Goal: Task Accomplishment & Management: Manage account settings

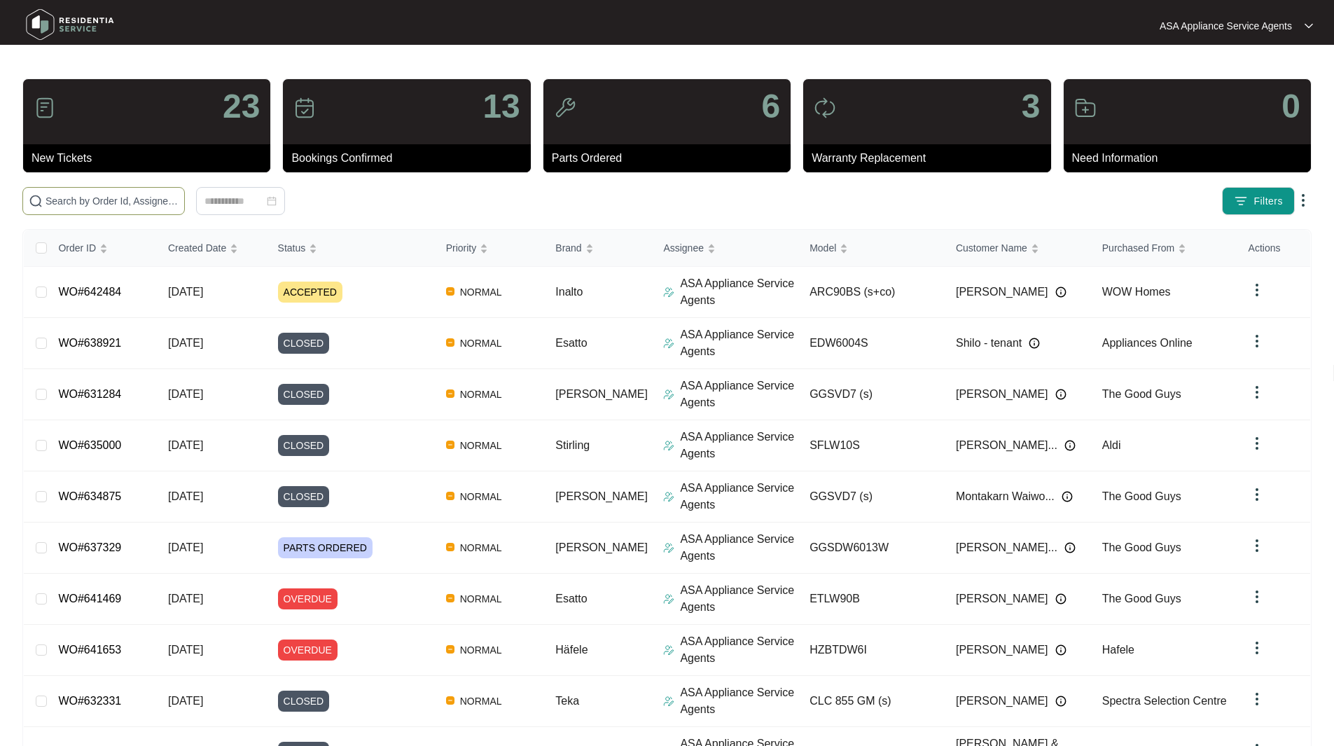
click at [153, 204] on input "text" at bounding box center [112, 200] width 133 height 15
paste input "WO#640616"
type input "WO#640616"
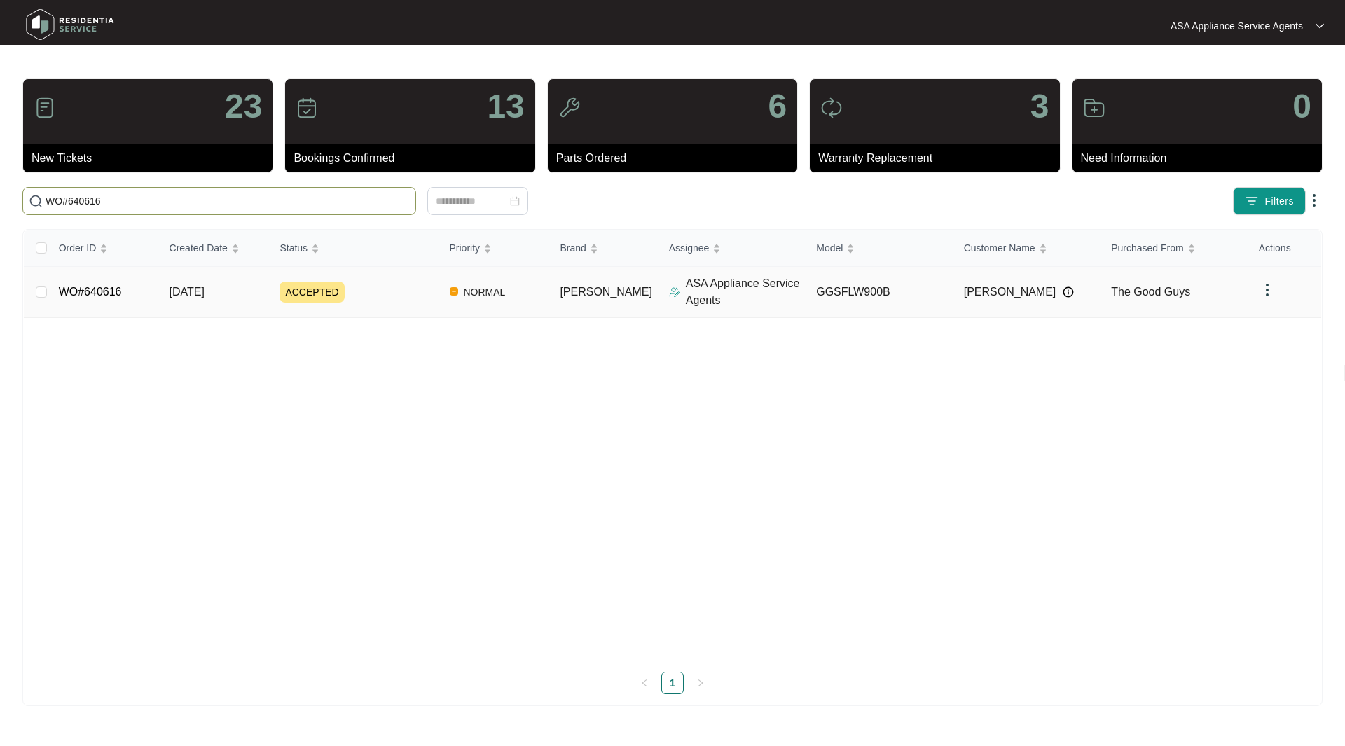
click at [84, 295] on link "WO#640616" at bounding box center [90, 292] width 63 height 12
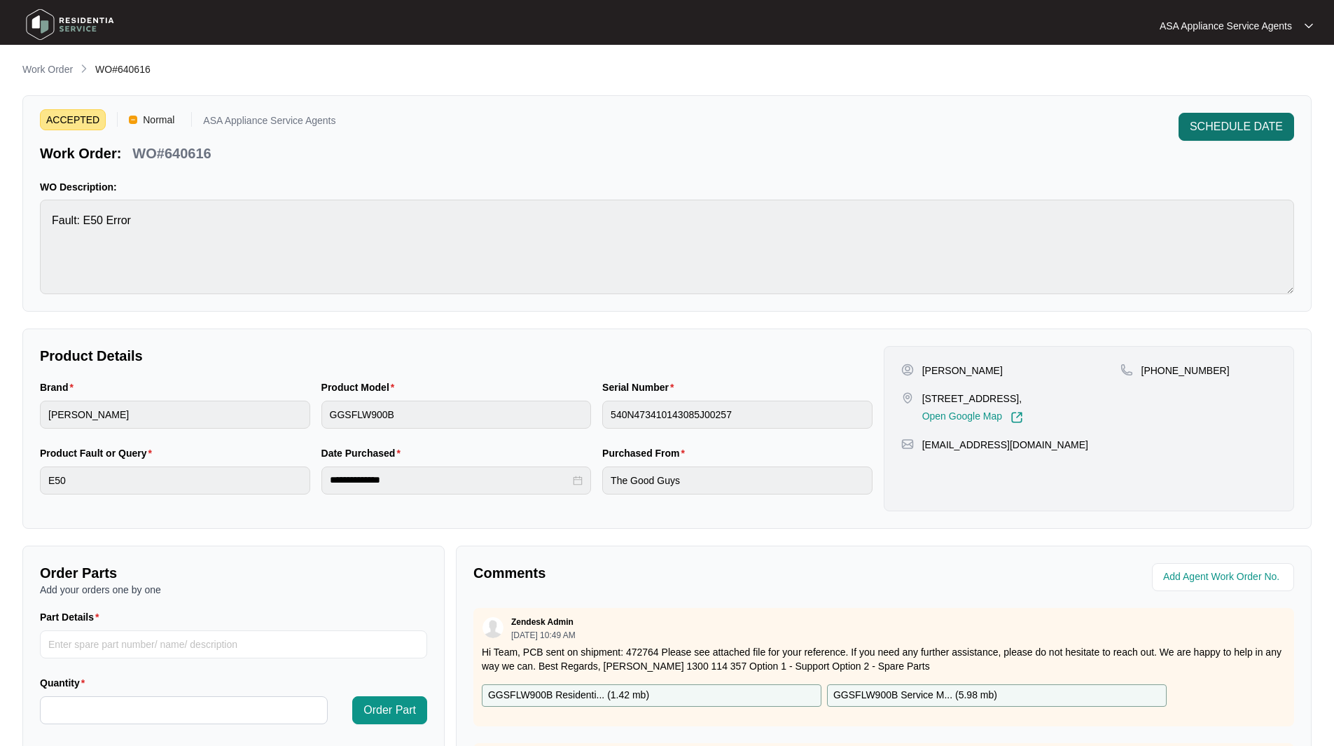
click at [1216, 129] on span "SCHEDULE DATE" at bounding box center [1236, 126] width 93 height 17
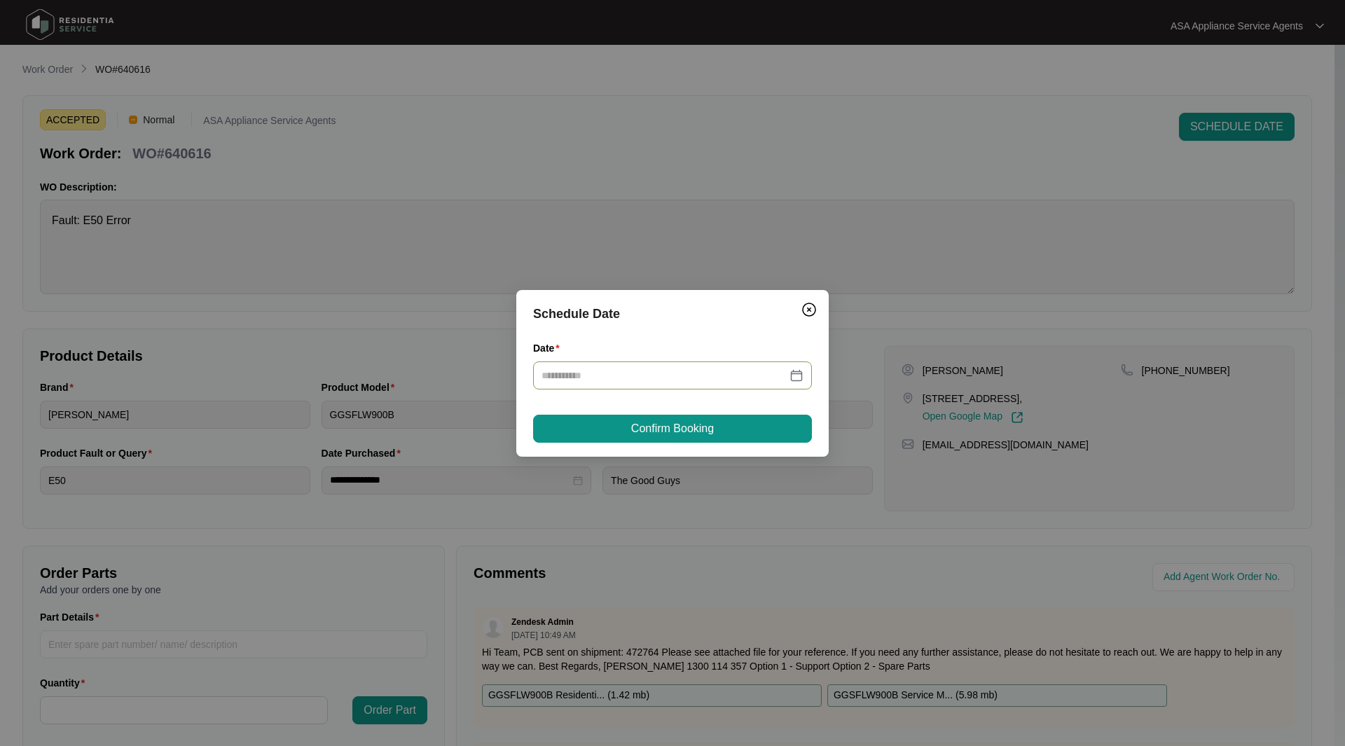
click at [805, 382] on div at bounding box center [672, 375] width 279 height 28
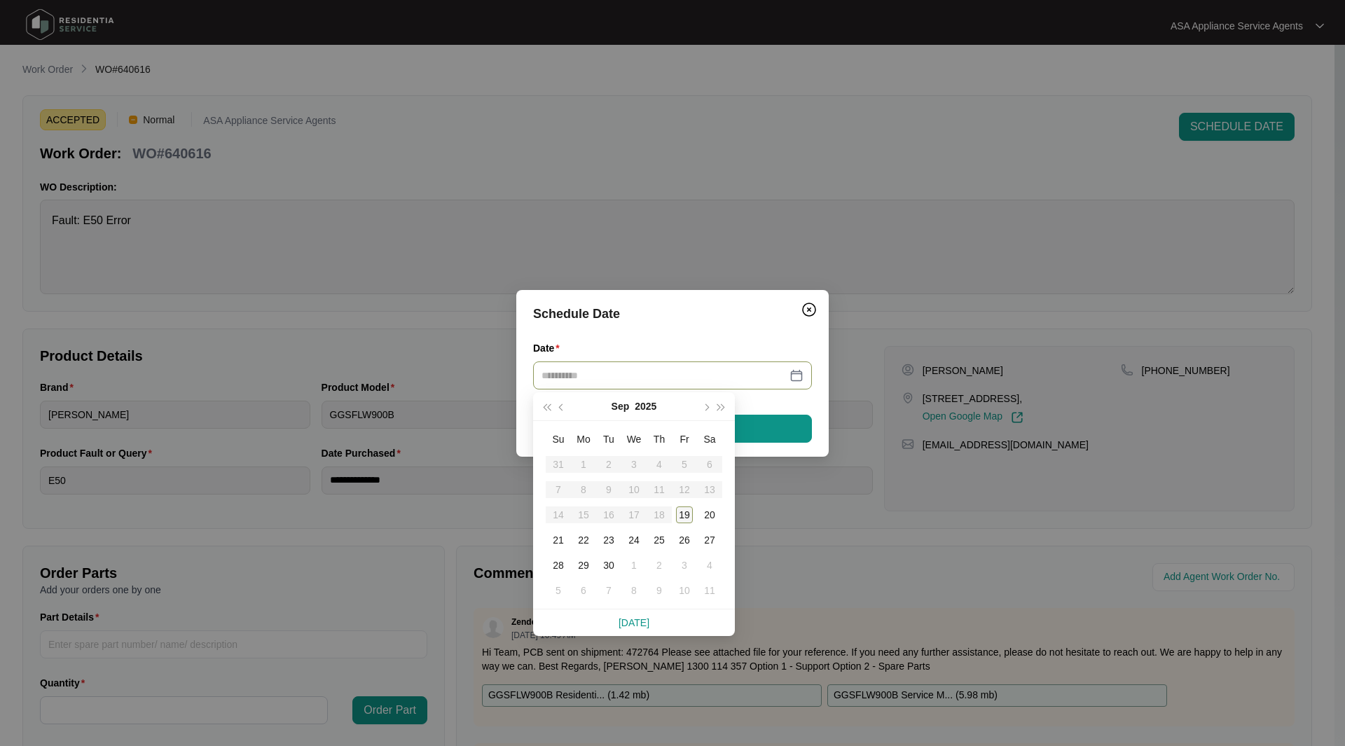
type input "**********"
click at [681, 509] on div "19" at bounding box center [684, 514] width 17 height 17
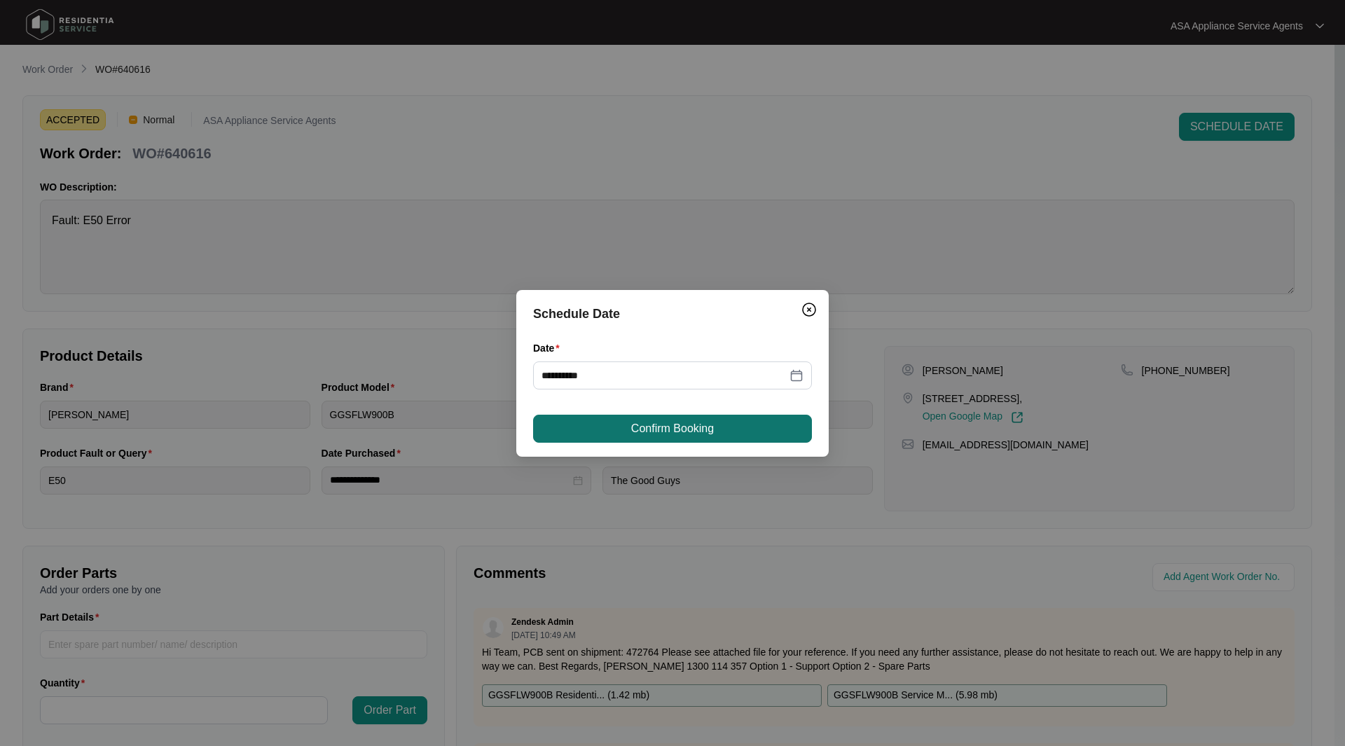
click at [671, 427] on span "Confirm Booking" at bounding box center [672, 428] width 83 height 17
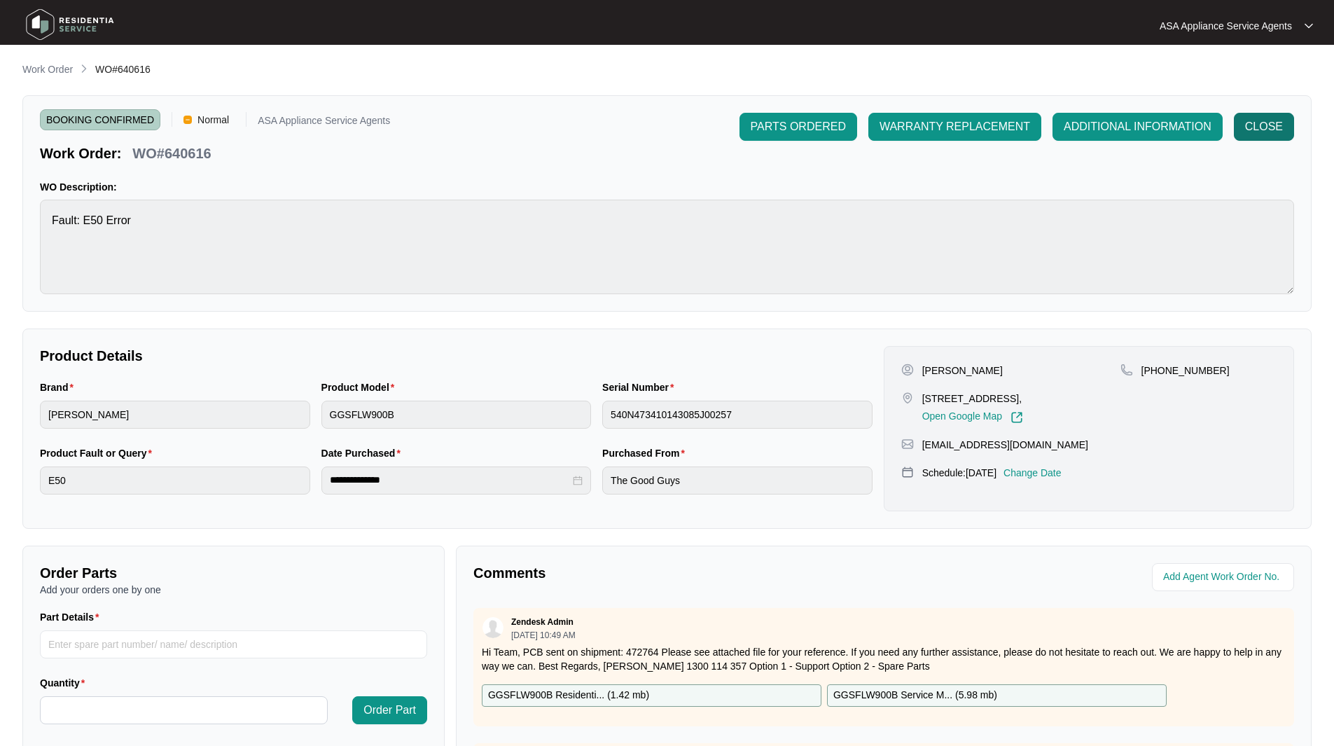
click at [1261, 130] on span "CLOSE" at bounding box center [1264, 126] width 38 height 17
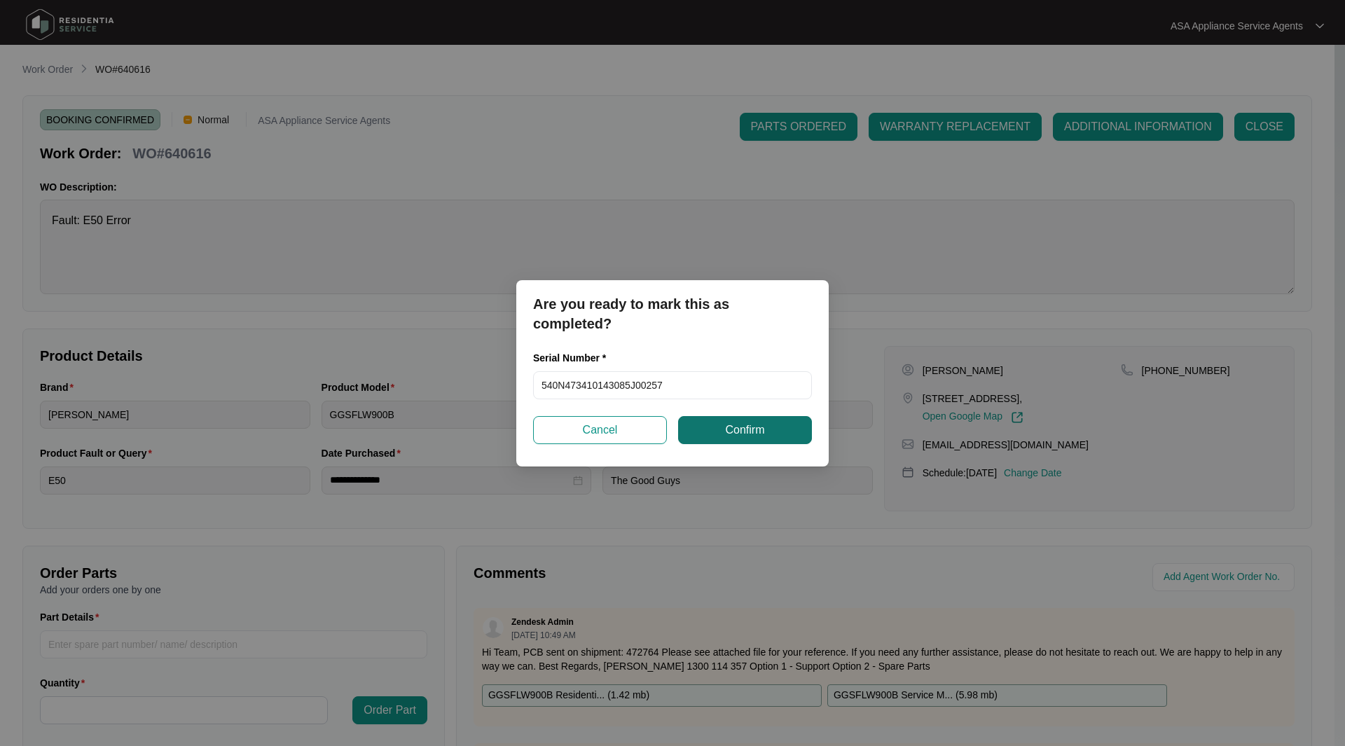
click at [740, 436] on span "Confirm" at bounding box center [744, 430] width 39 height 17
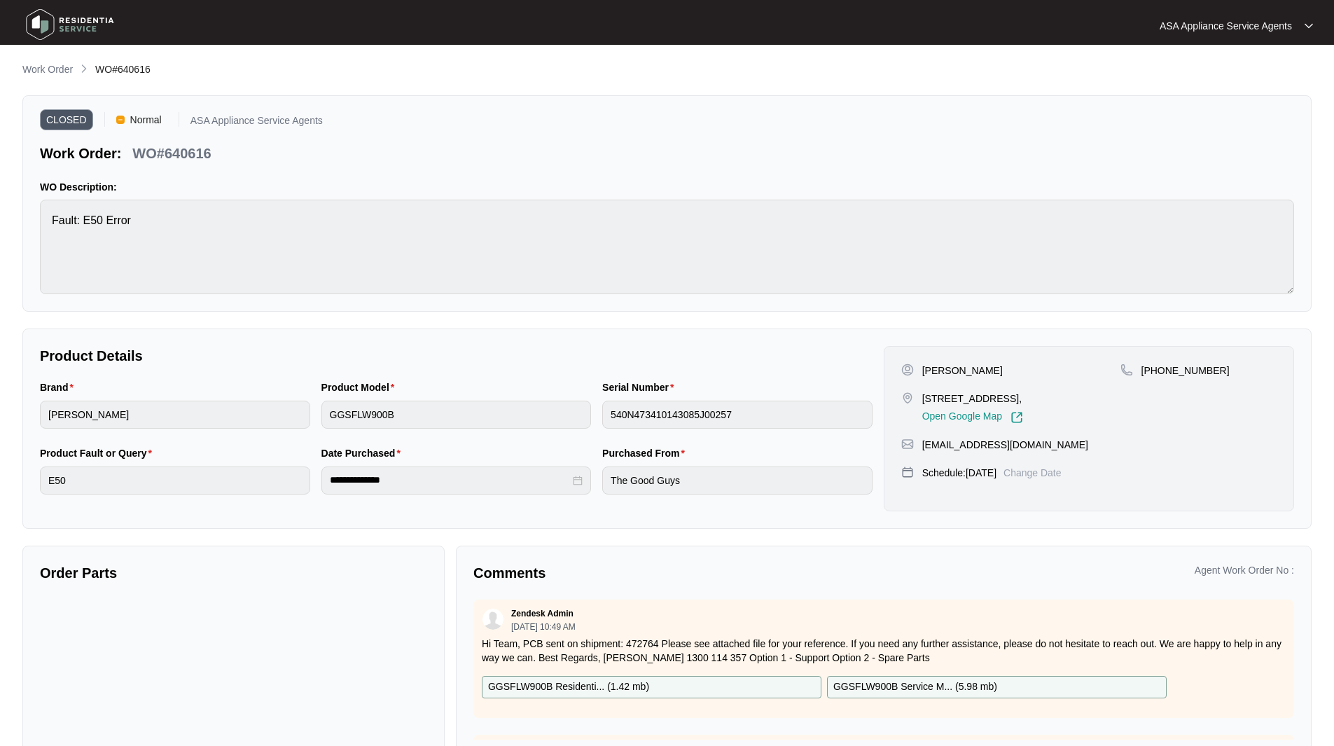
drag, startPoint x: 46, startPoint y: 27, endPoint x: 57, endPoint y: 11, distance: 19.5
click at [46, 27] on img at bounding box center [70, 25] width 98 height 42
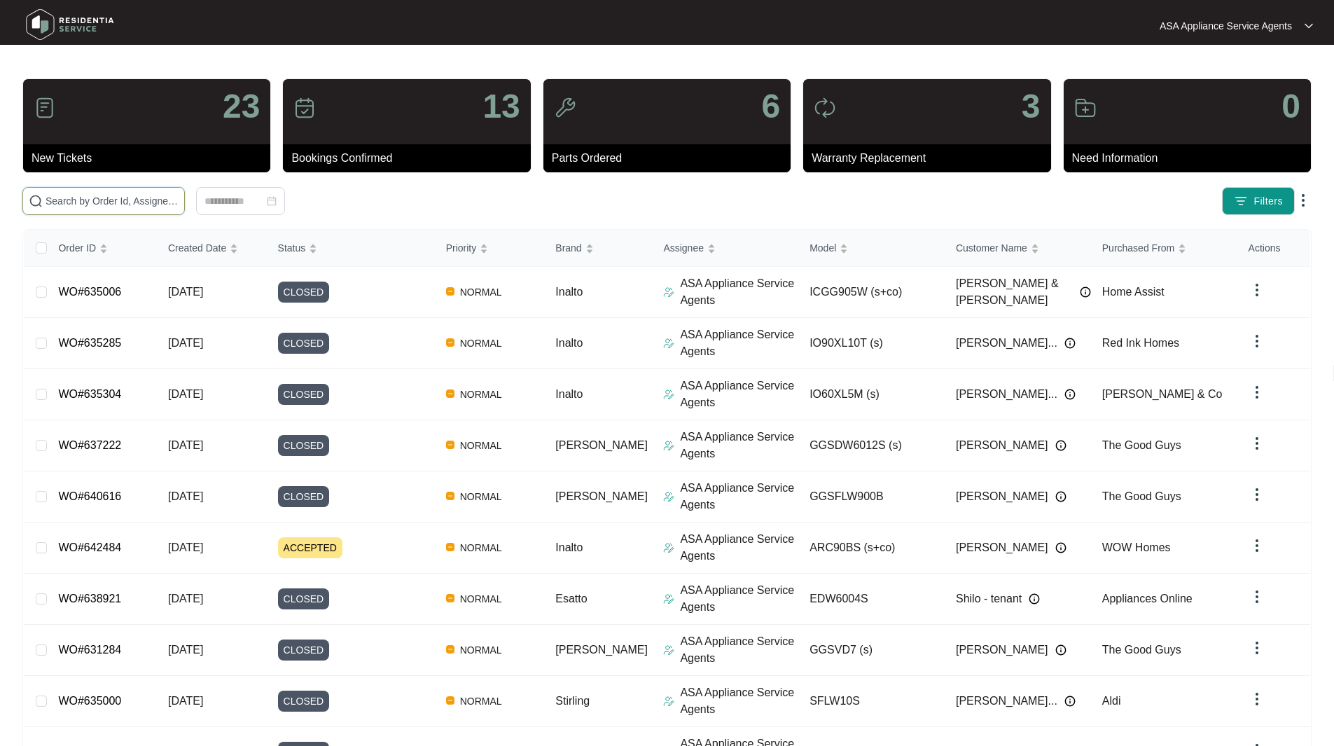
click at [145, 201] on input "text" at bounding box center [112, 200] width 133 height 15
paste input "WO#642078"
type input "WO#642078"
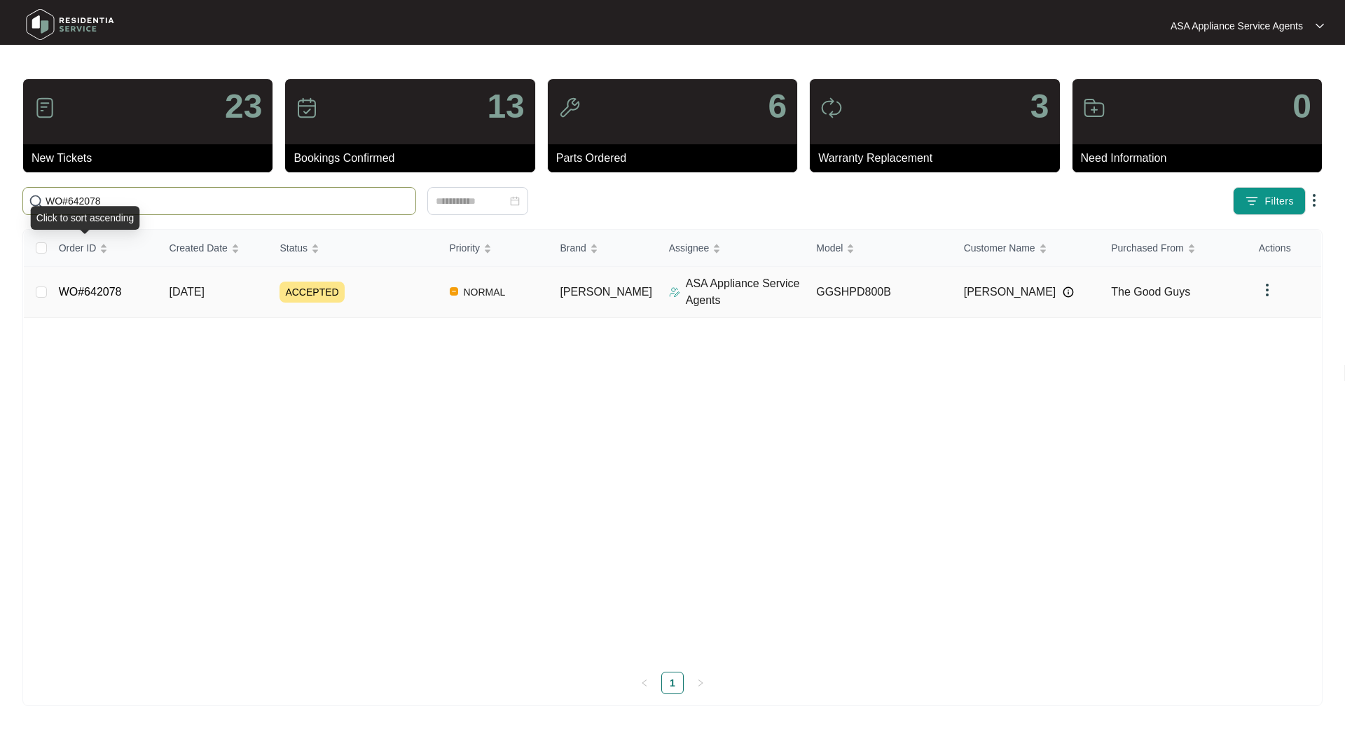
click at [101, 303] on td "WO#642078" at bounding box center [103, 292] width 111 height 51
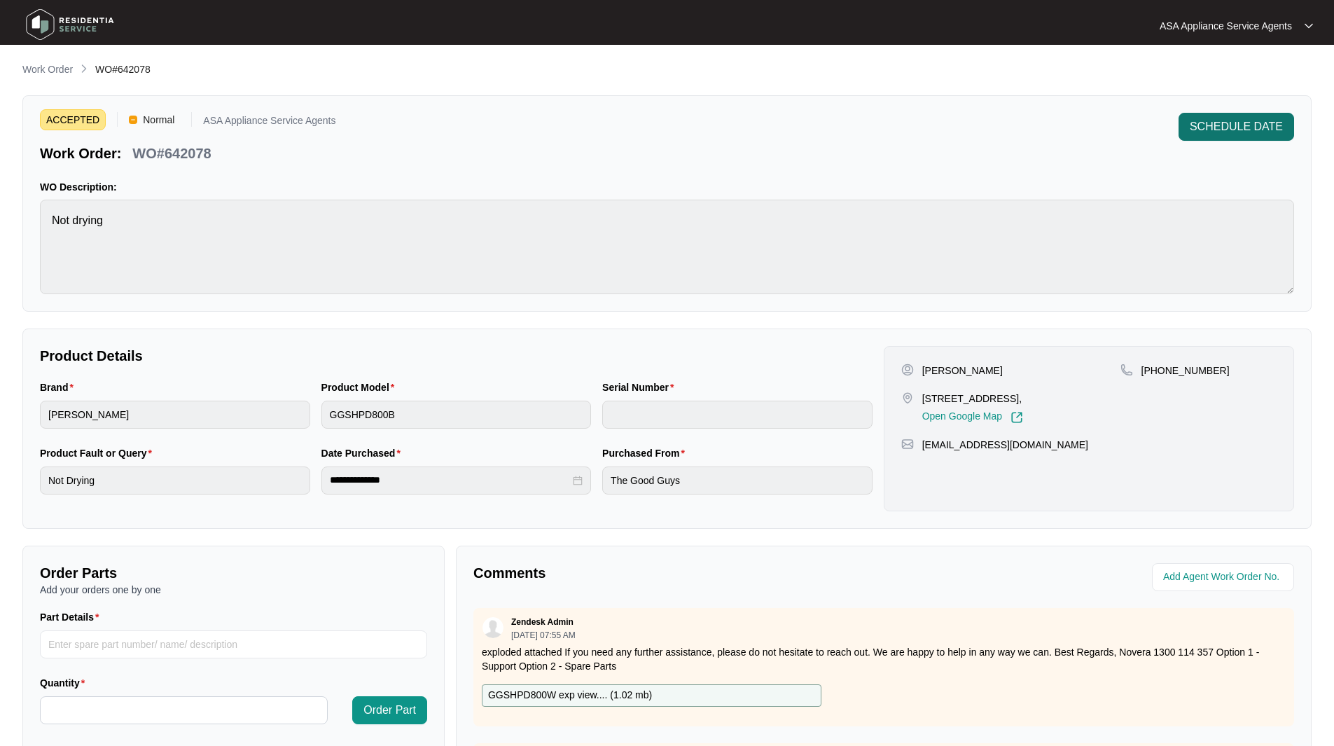
click at [1227, 119] on span "SCHEDULE DATE" at bounding box center [1236, 126] width 93 height 17
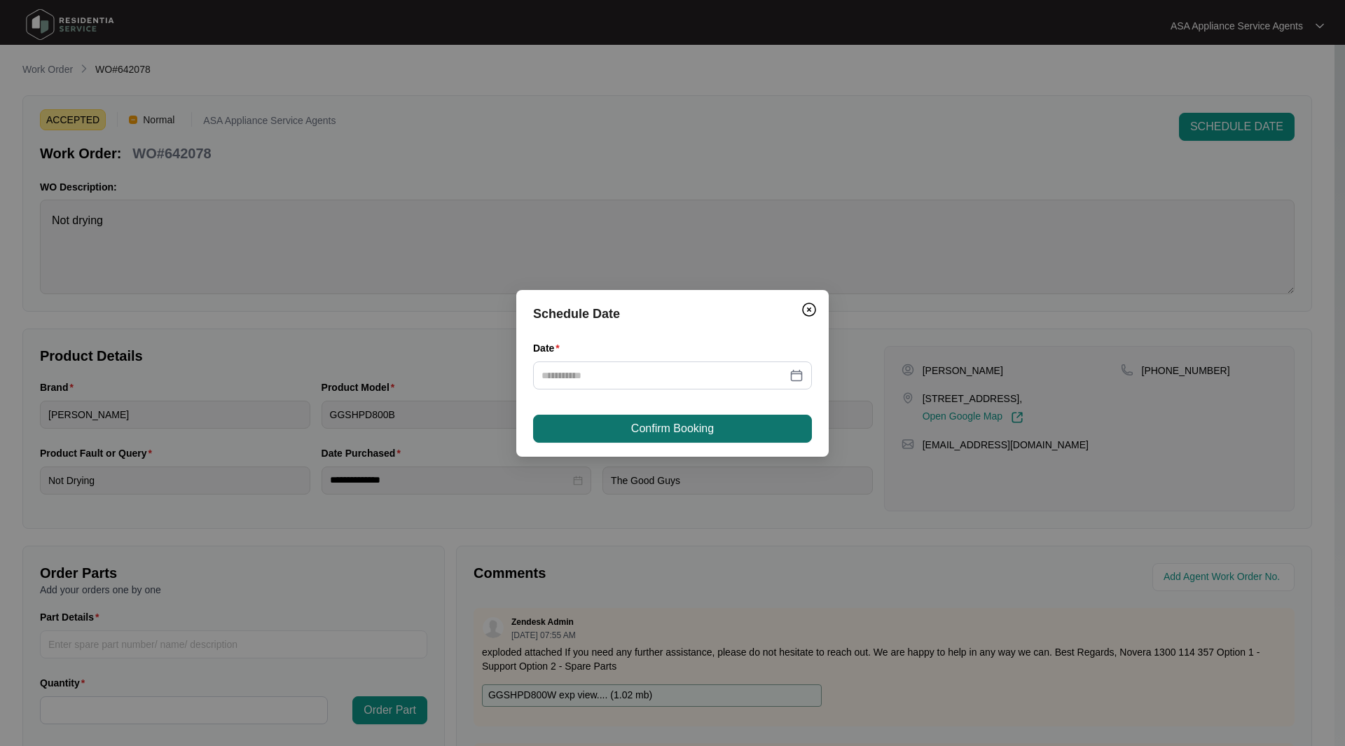
click at [744, 433] on button "Confirm Booking" at bounding box center [672, 429] width 279 height 28
click at [796, 373] on div at bounding box center [672, 375] width 262 height 15
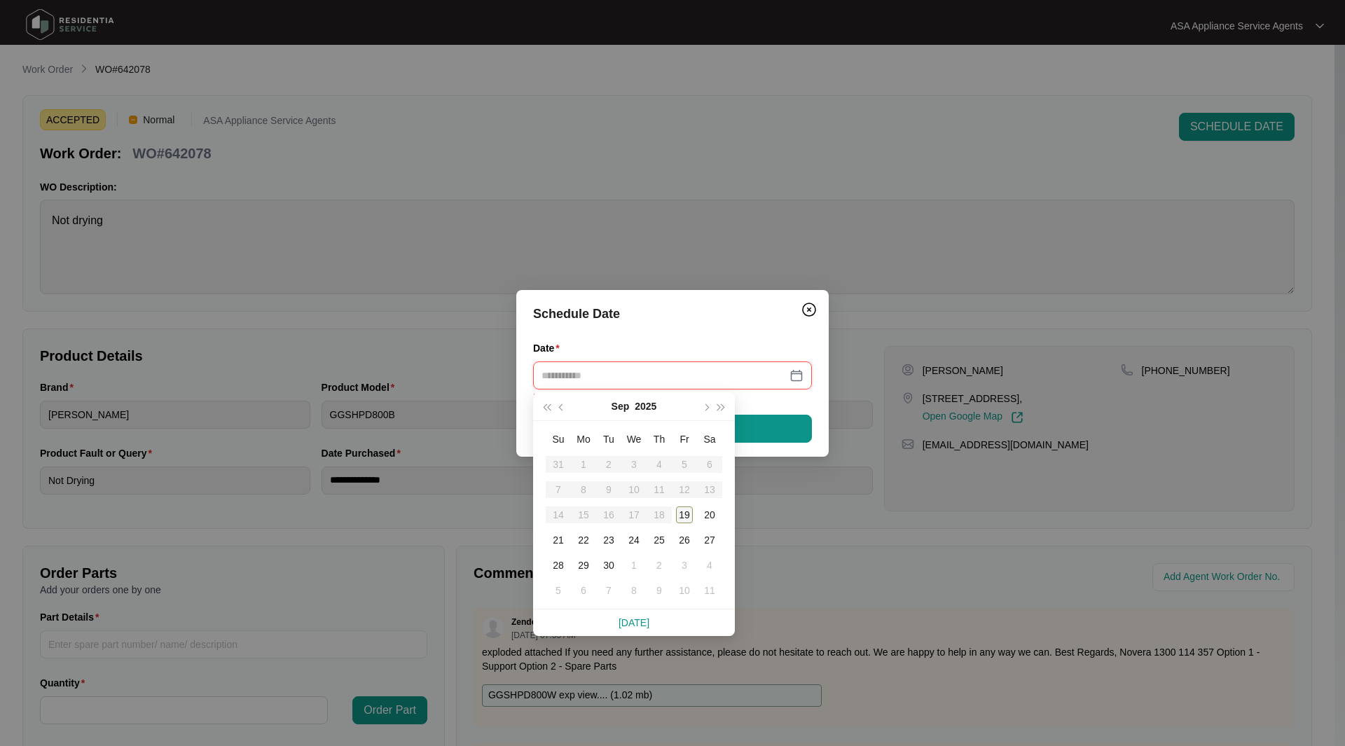
type input "**********"
click at [681, 519] on div "19" at bounding box center [684, 514] width 17 height 17
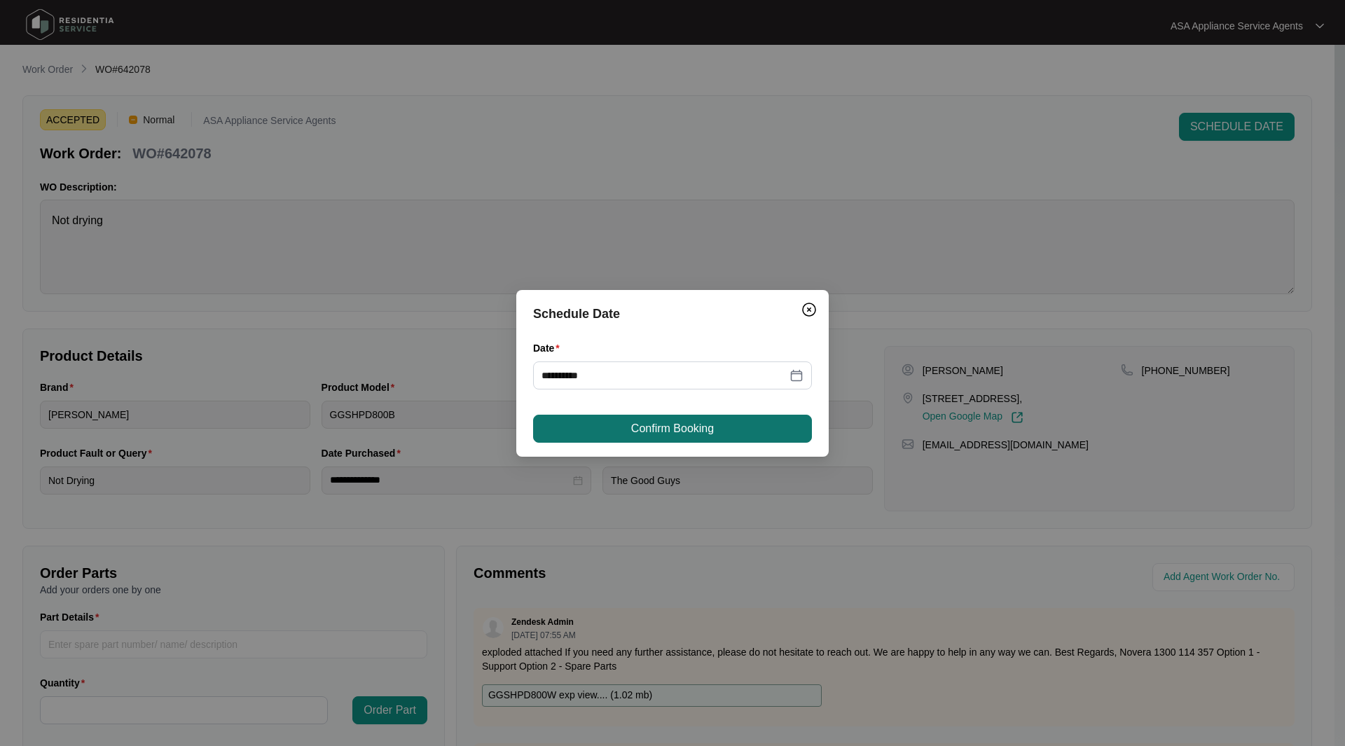
click at [655, 433] on span "Confirm Booking" at bounding box center [672, 428] width 83 height 17
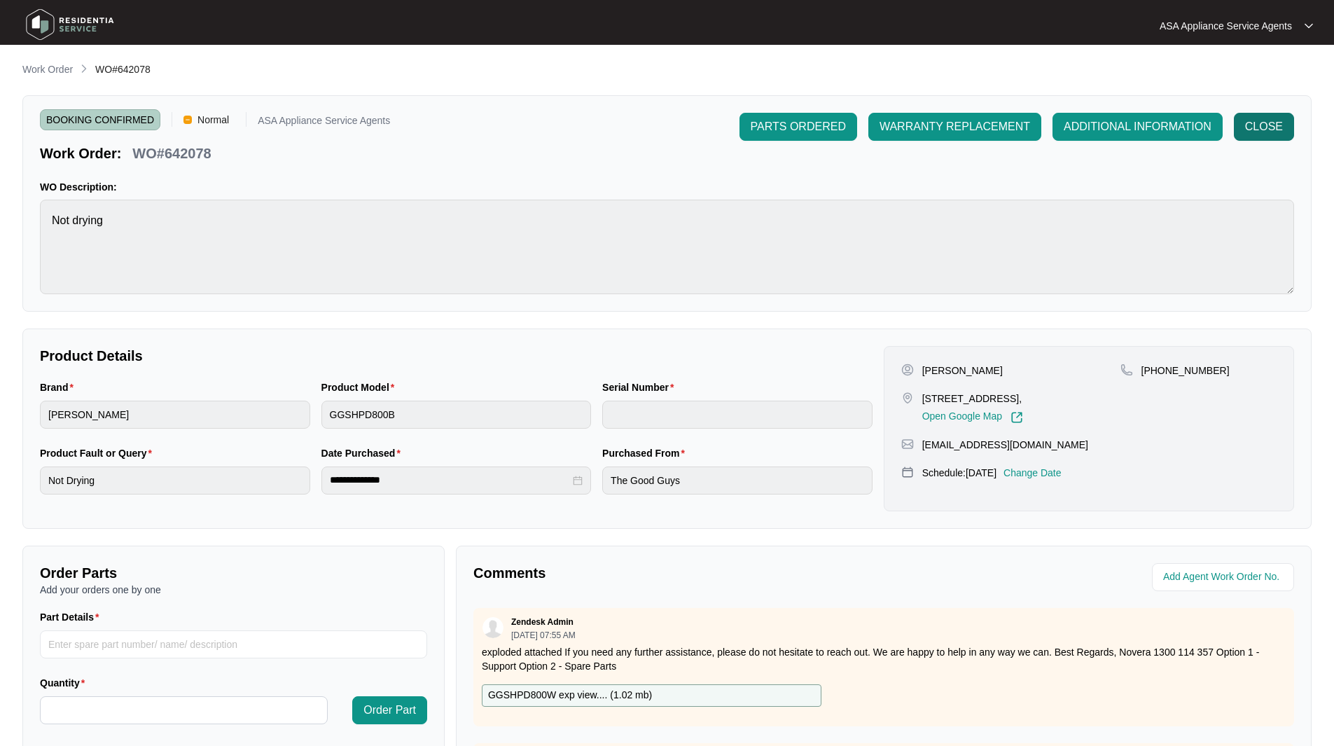
click at [1276, 123] on span "CLOSE" at bounding box center [1264, 126] width 38 height 17
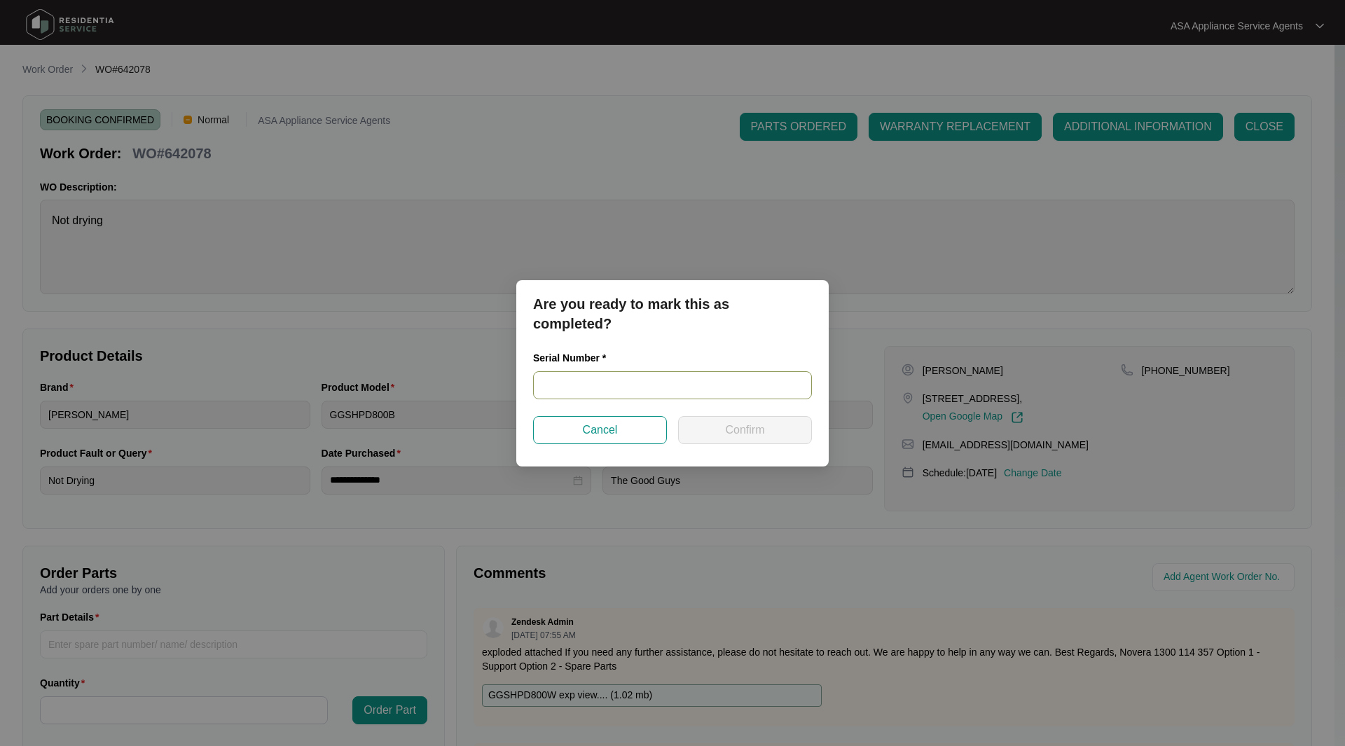
click at [693, 386] on input "text" at bounding box center [672, 385] width 279 height 28
paste input "540V2329301A4155P00027"
type input "540V2329301A4155P00027"
click at [749, 440] on button "Confirm" at bounding box center [745, 430] width 134 height 28
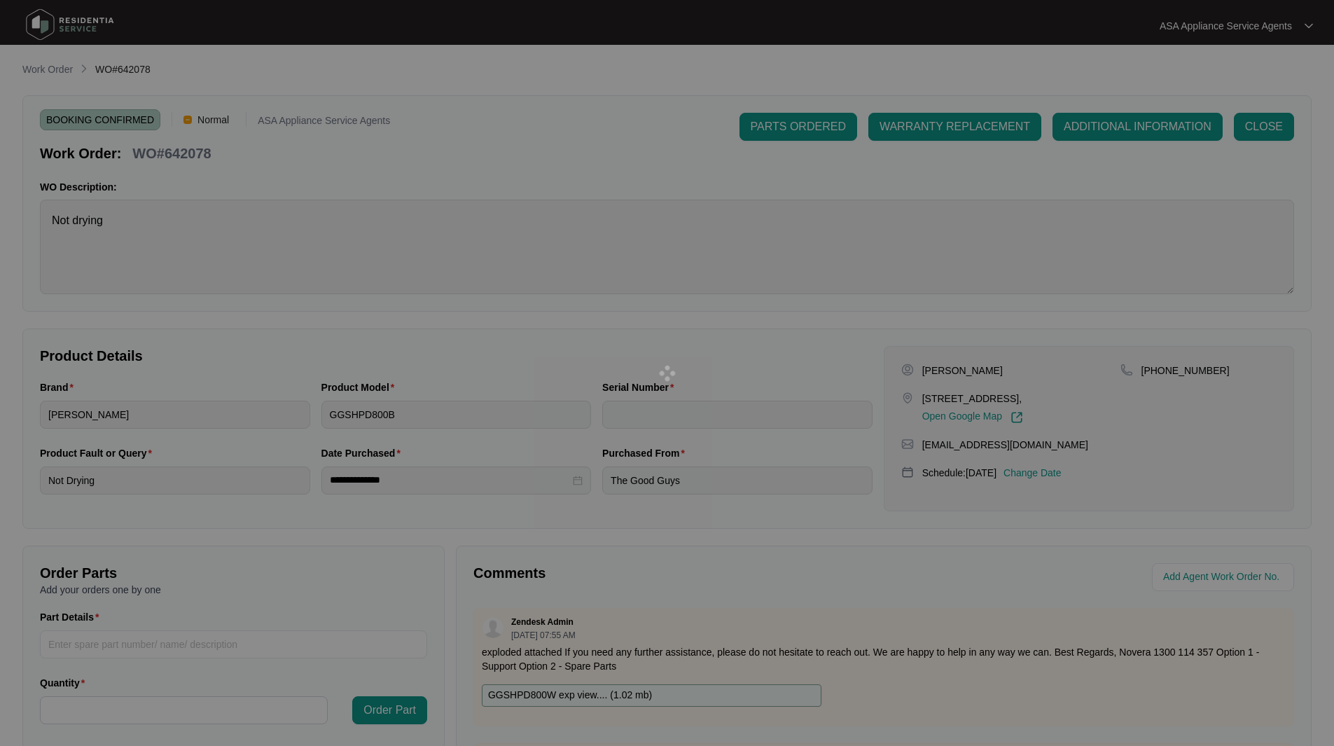
type input "540V2329301A4155P00027"
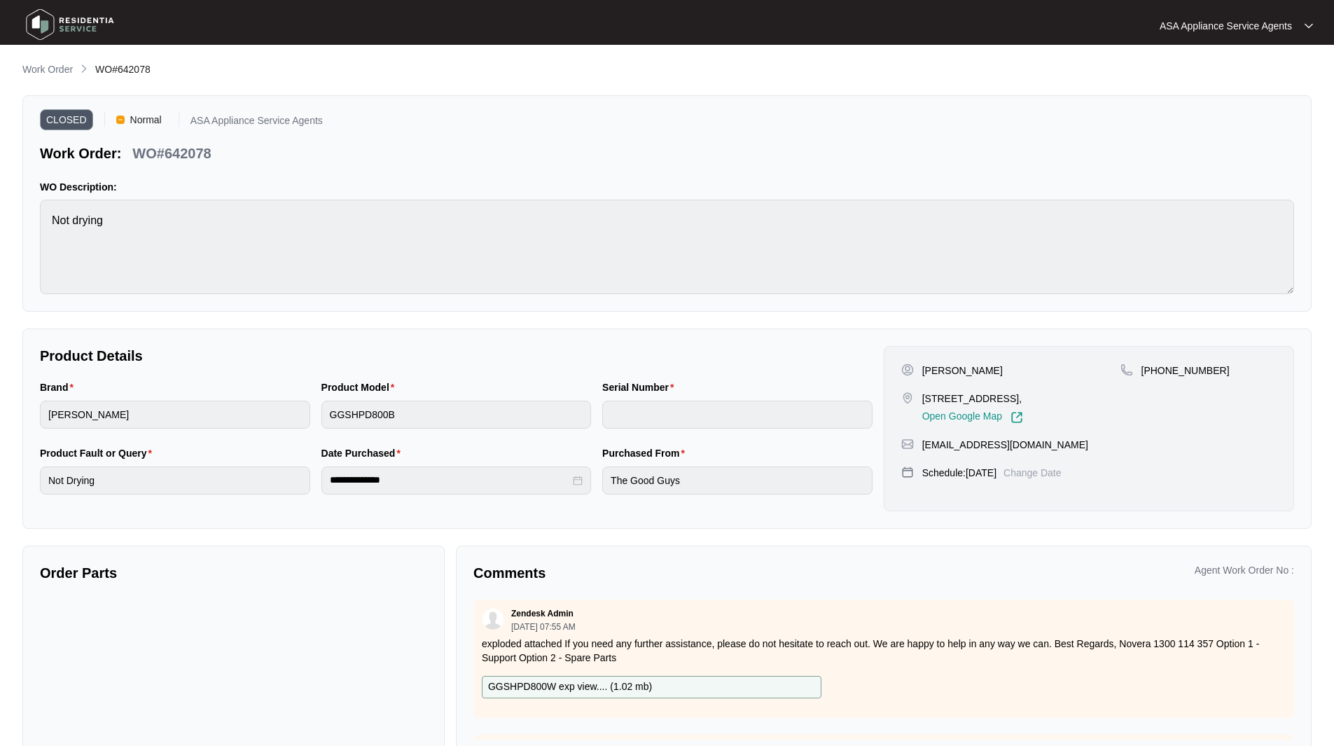
click at [43, 18] on img at bounding box center [70, 25] width 98 height 42
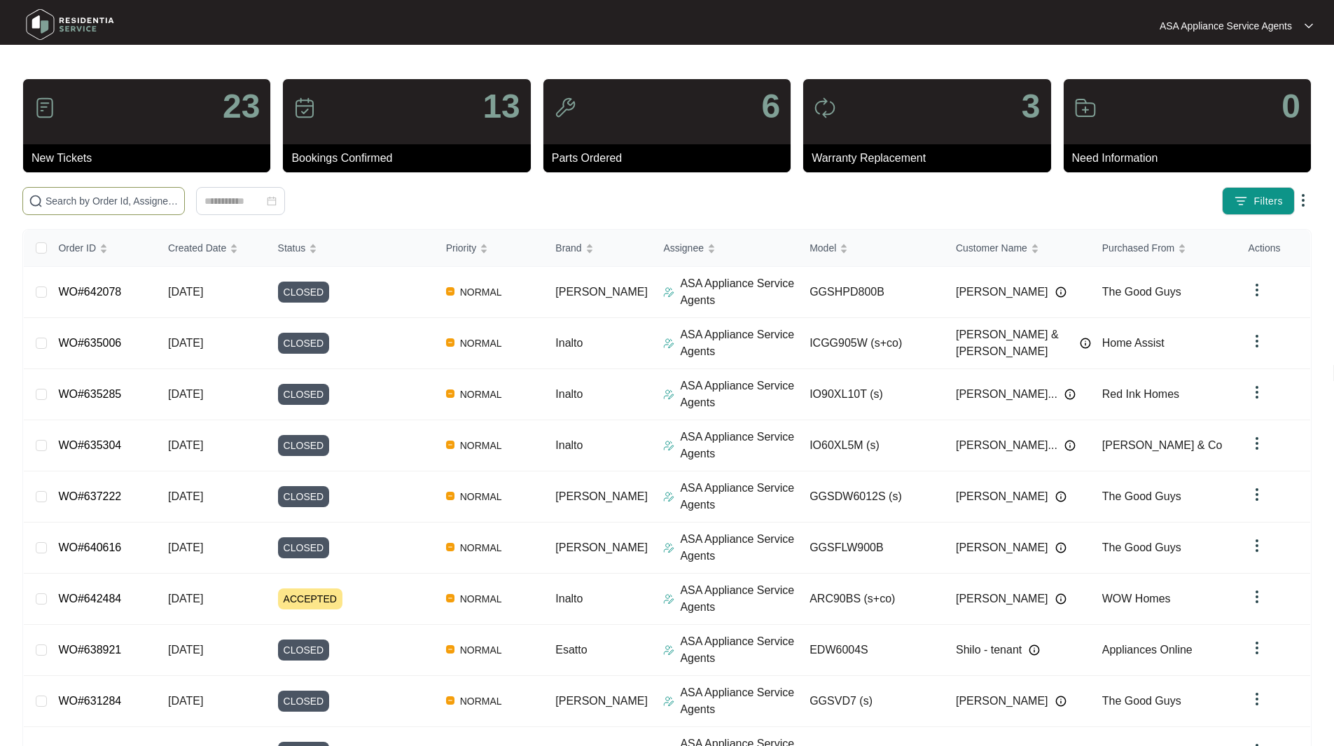
click at [123, 202] on input "text" at bounding box center [112, 200] width 133 height 15
paste input "WO#642329"
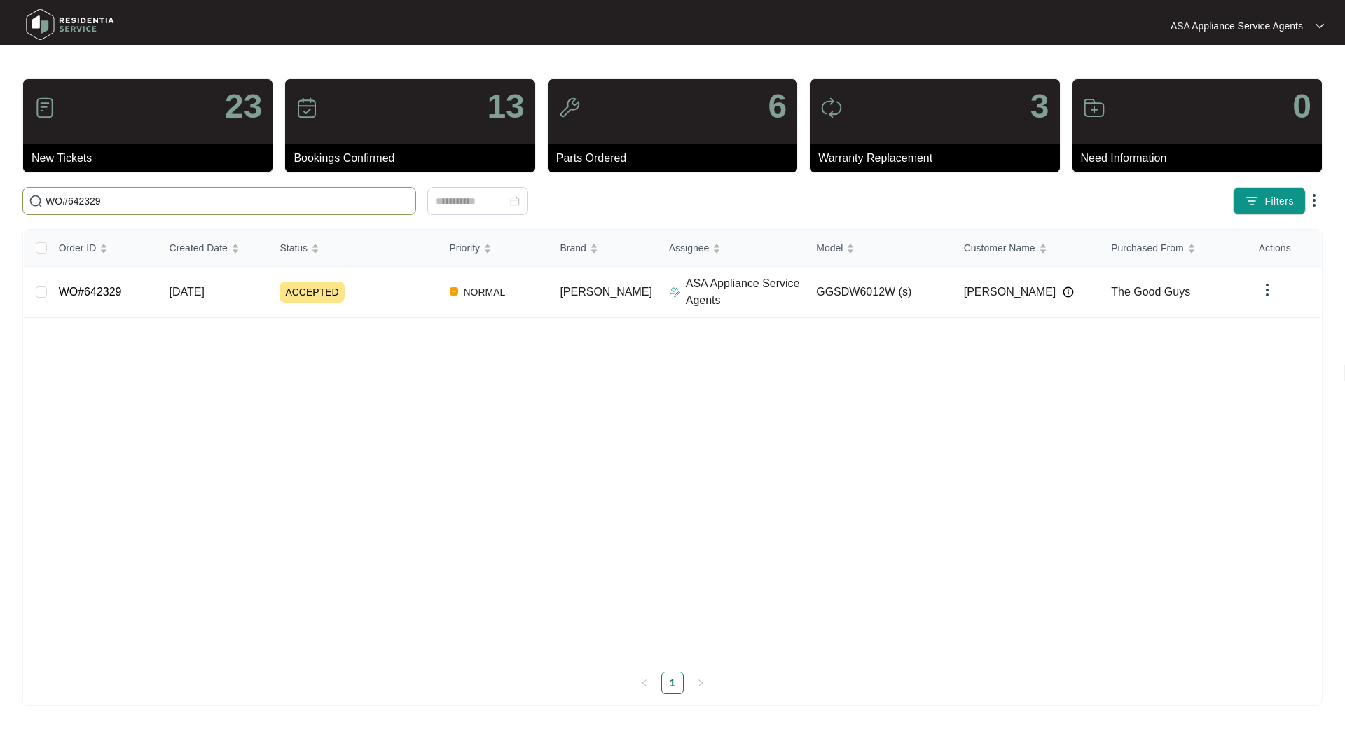
type input "WO#642329"
click at [94, 296] on link "WO#642329" at bounding box center [90, 292] width 63 height 12
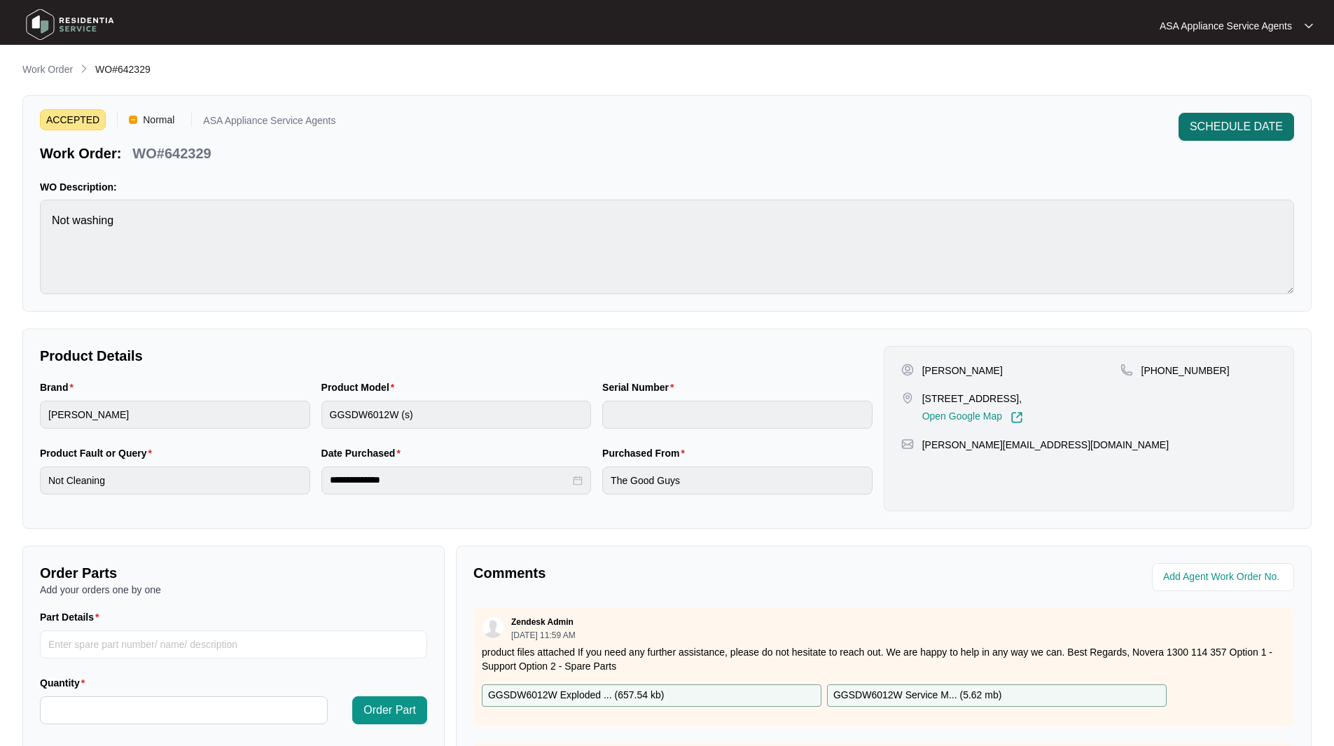
click at [1216, 115] on button "SCHEDULE DATE" at bounding box center [1237, 127] width 116 height 28
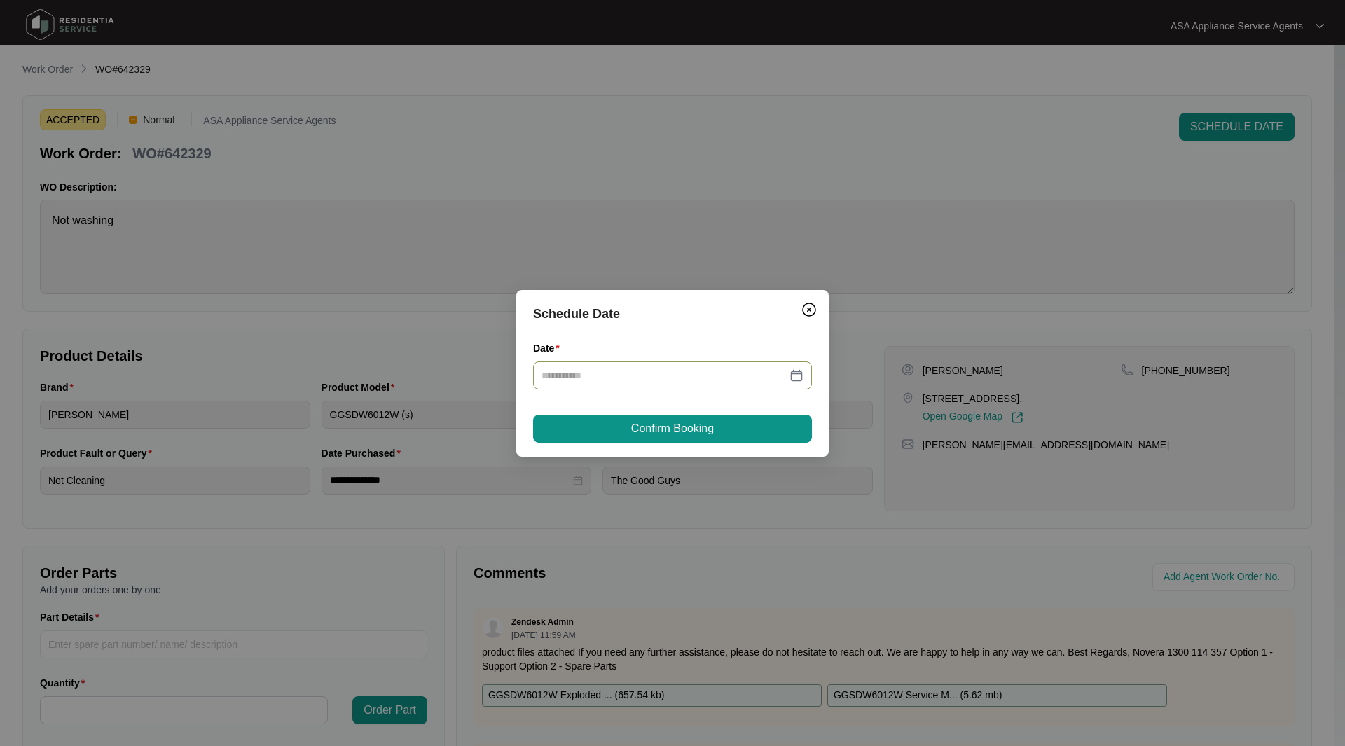
click at [796, 382] on div at bounding box center [672, 375] width 262 height 15
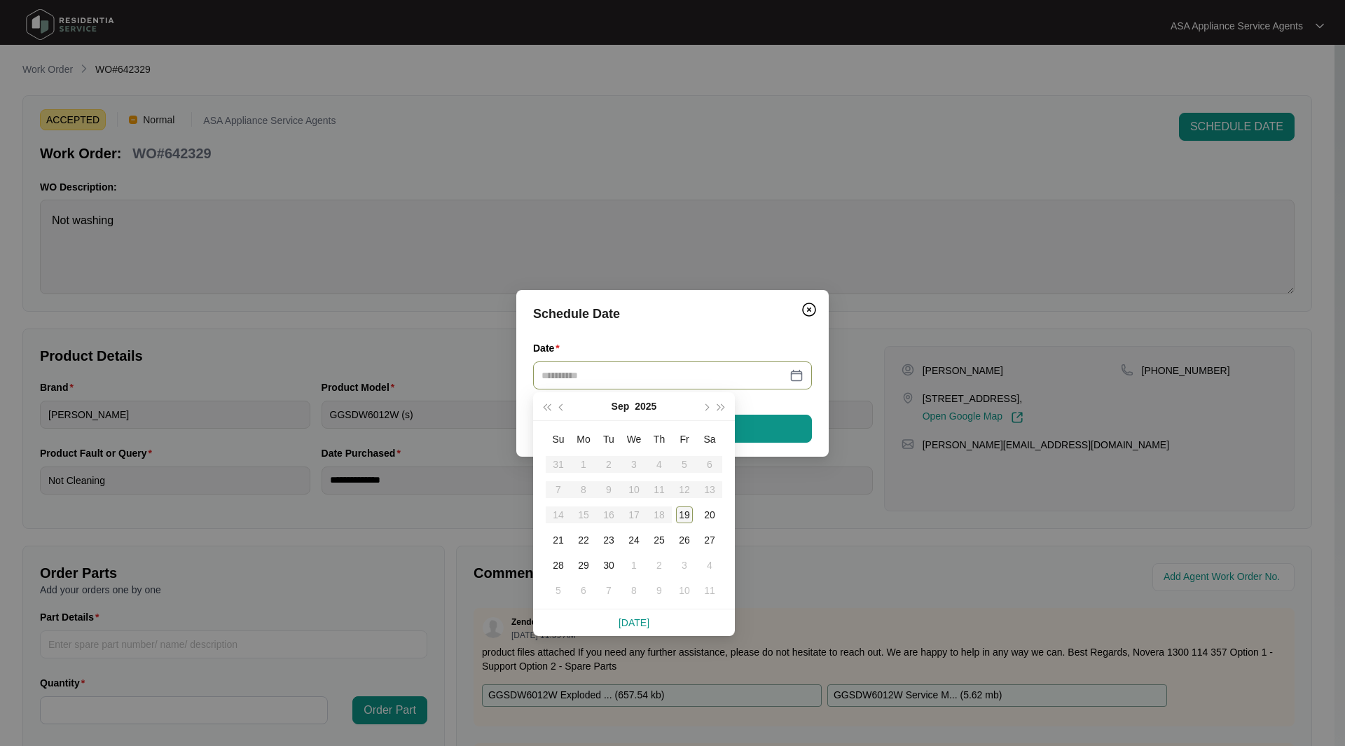
type input "**********"
click at [681, 518] on div "19" at bounding box center [684, 514] width 17 height 17
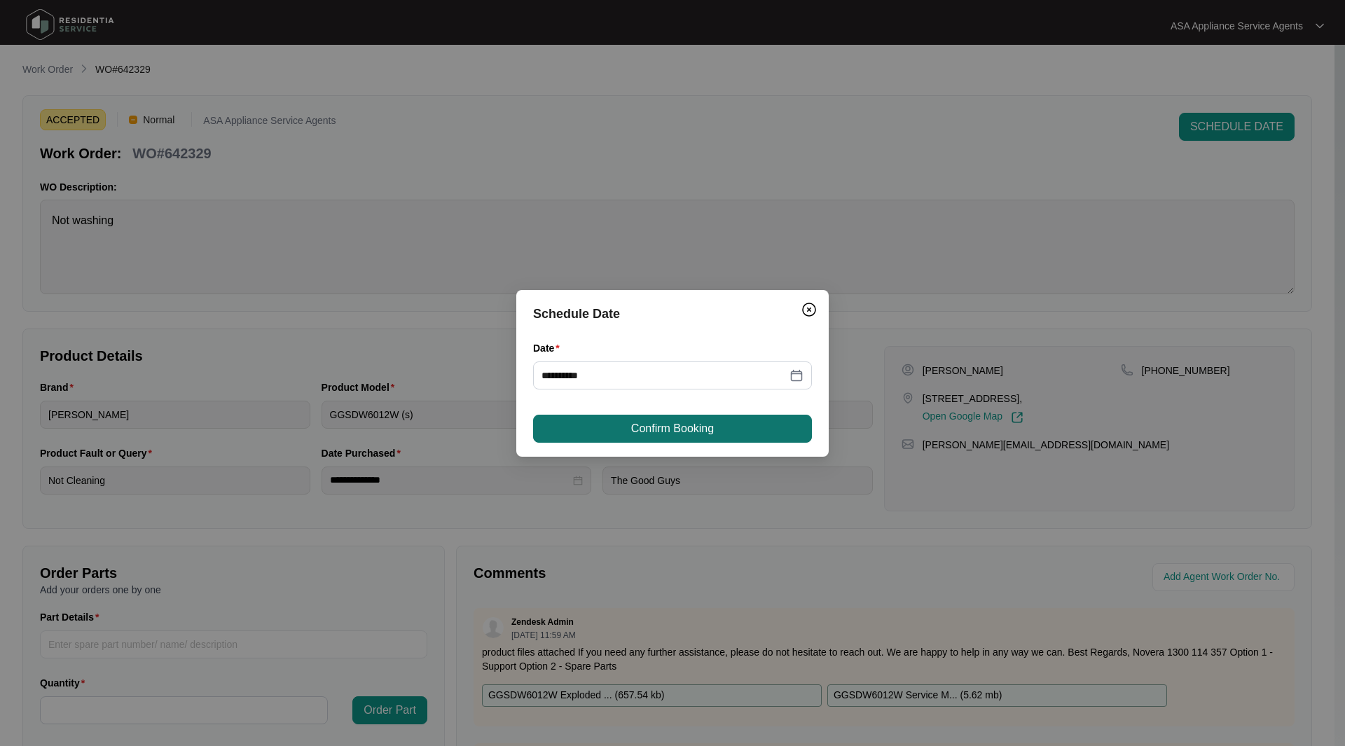
click at [655, 439] on button "Confirm Booking" at bounding box center [672, 429] width 279 height 28
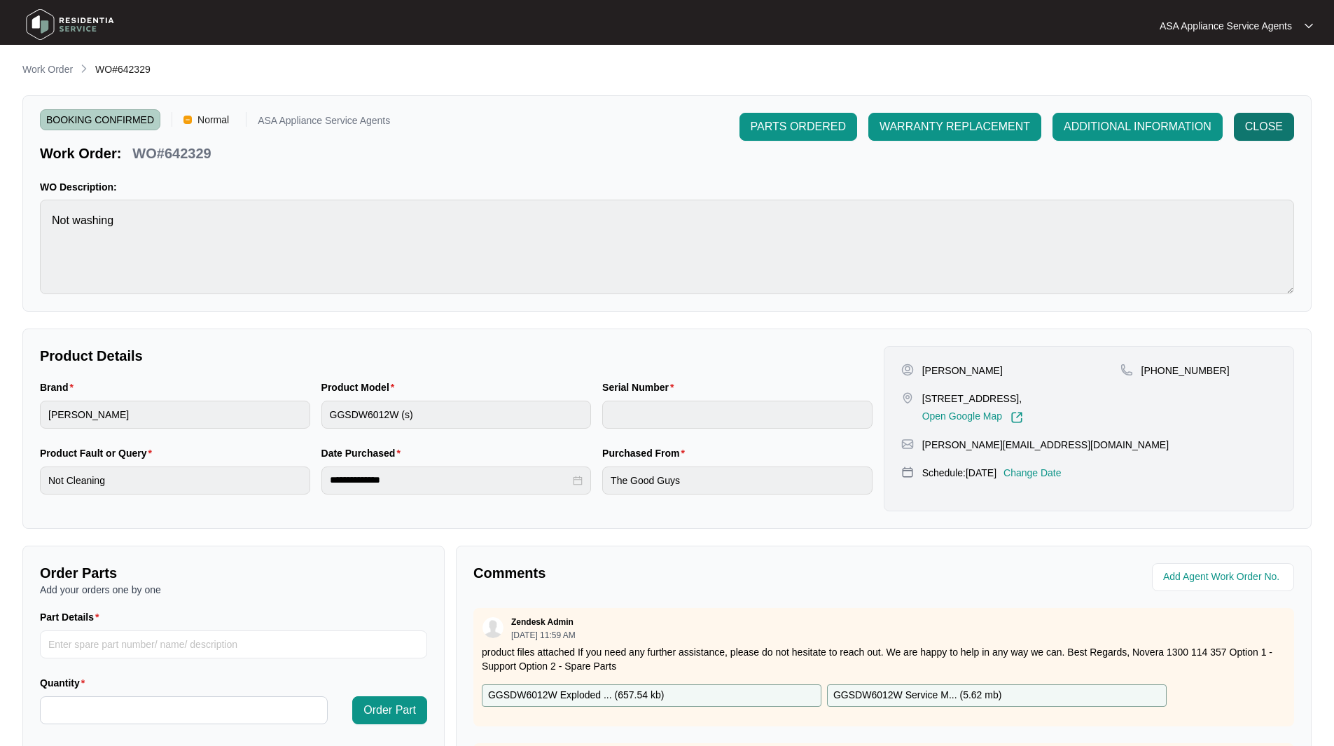
click at [1277, 128] on span "CLOSE" at bounding box center [1264, 126] width 38 height 17
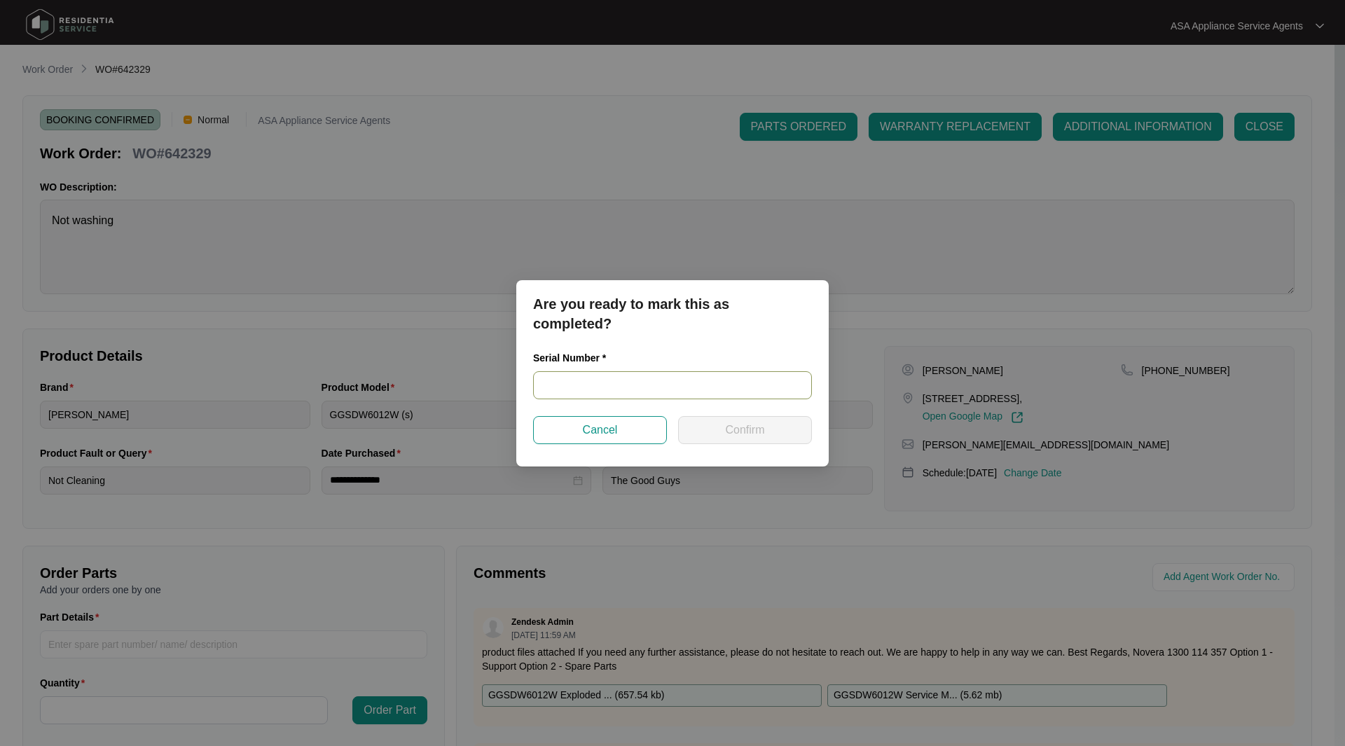
click at [558, 387] on input "text" at bounding box center [672, 385] width 279 height 28
paste input "23125274040200095"
type input "23125274040200095"
click at [728, 422] on span "Confirm" at bounding box center [744, 430] width 39 height 17
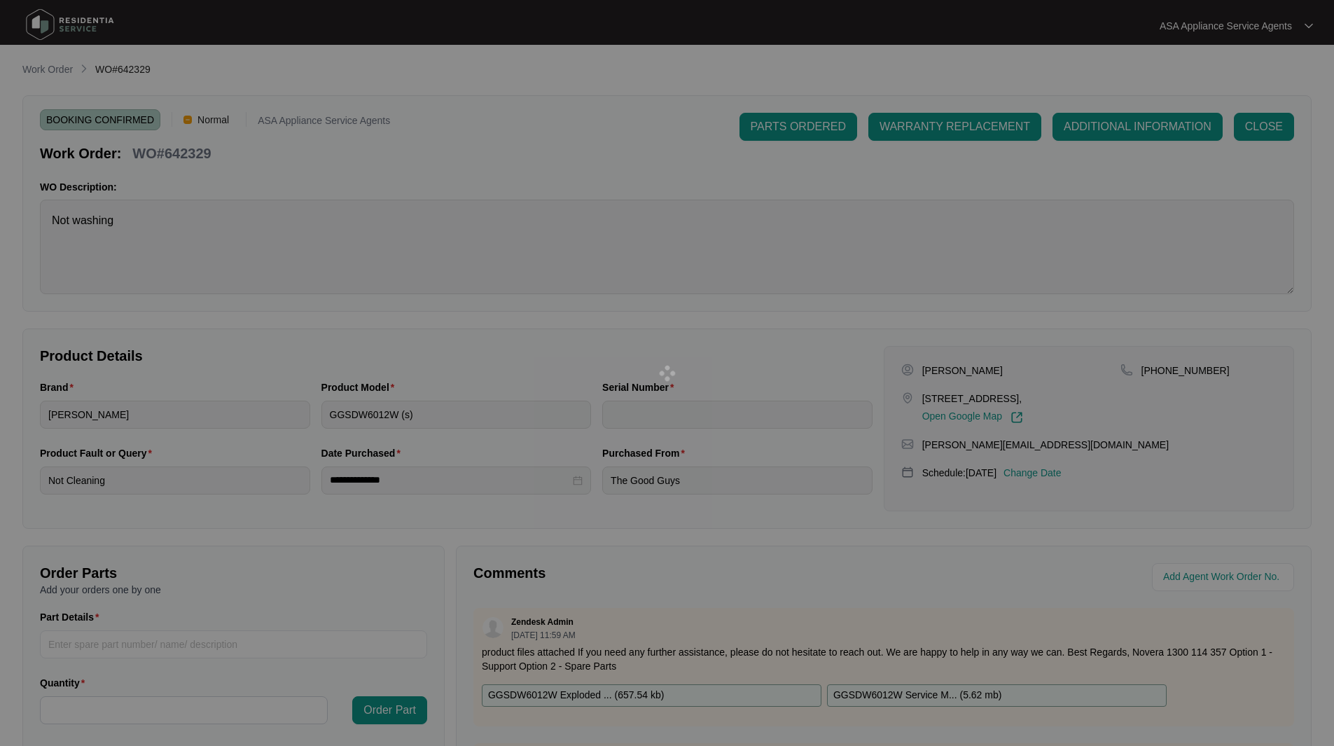
type input "23125274040200095"
